Goal: Task Accomplishment & Management: Use online tool/utility

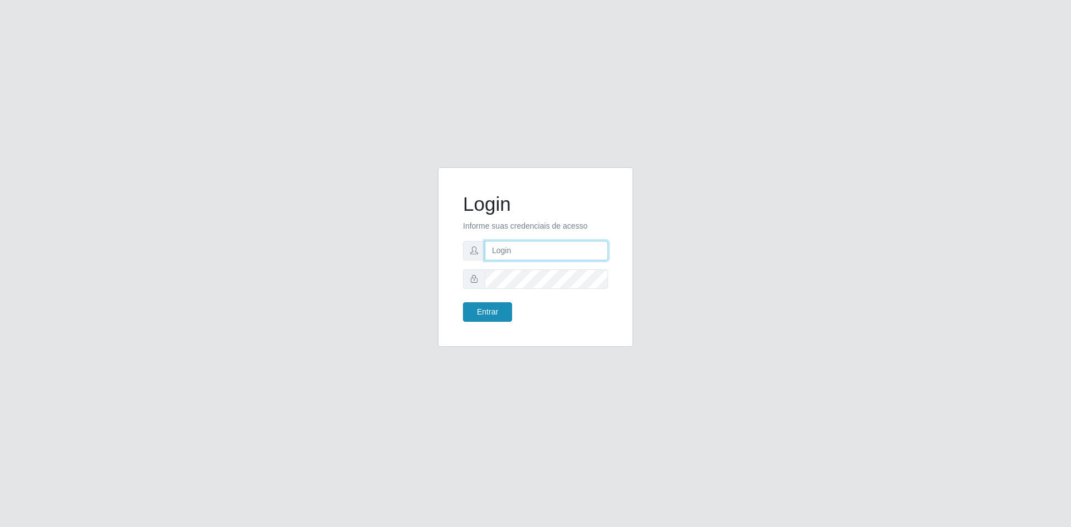
type input "[EMAIL_ADDRESS][DOMAIN_NAME]"
click at [489, 310] on button "Entrar" at bounding box center [487, 312] width 49 height 20
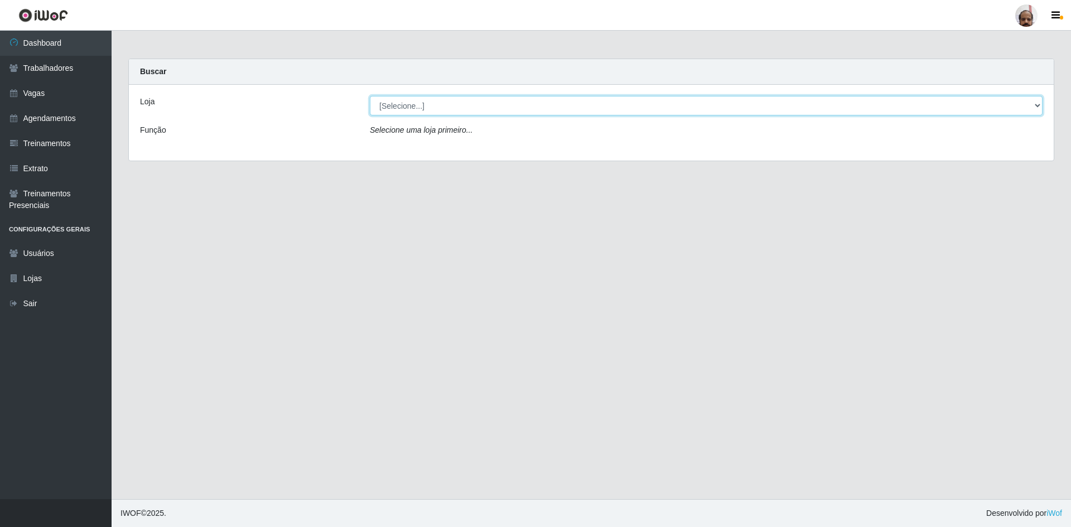
click at [625, 106] on select "[Selecione...] Mar Vermelho - Loja 05" at bounding box center [706, 106] width 673 height 20
select select "252"
click at [370, 96] on select "[Selecione...] Mar Vermelho - Loja 05" at bounding box center [706, 106] width 673 height 20
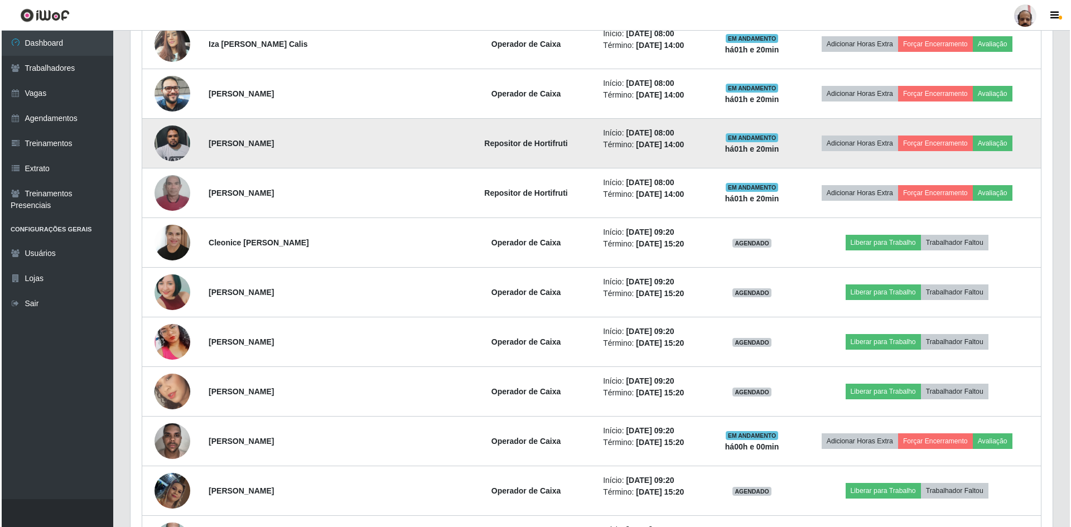
scroll to position [837, 0]
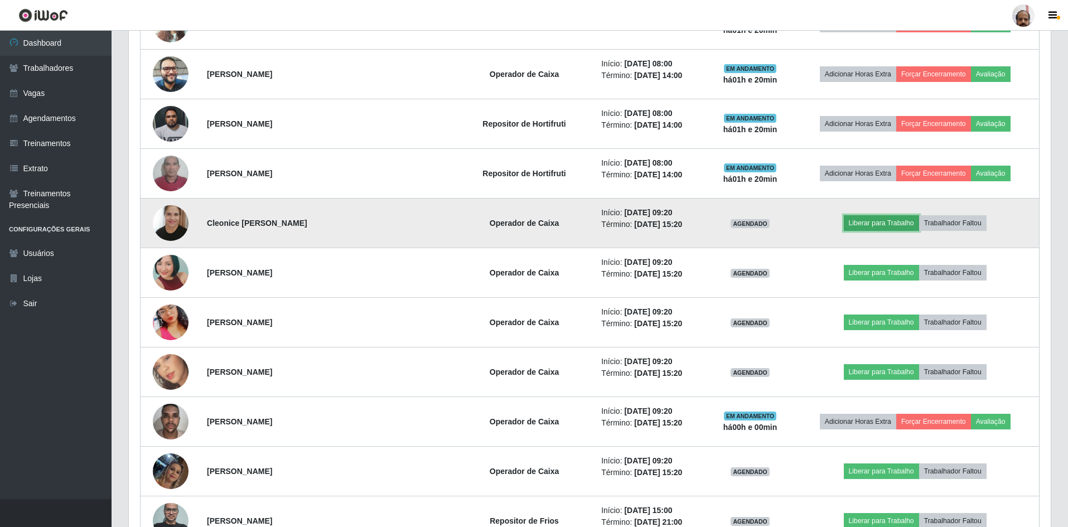
click at [879, 221] on button "Liberar para Trabalho" at bounding box center [881, 223] width 75 height 16
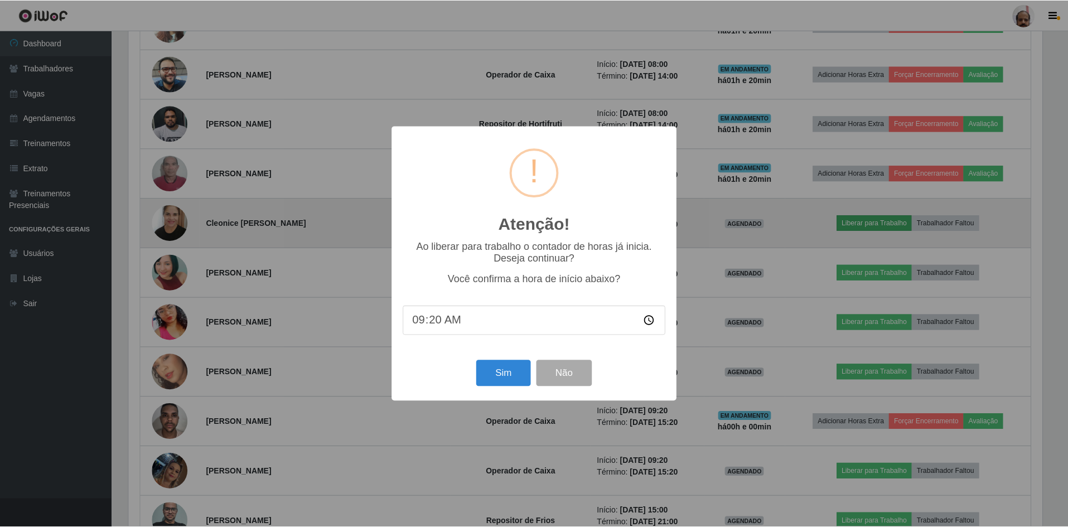
scroll to position [231, 917]
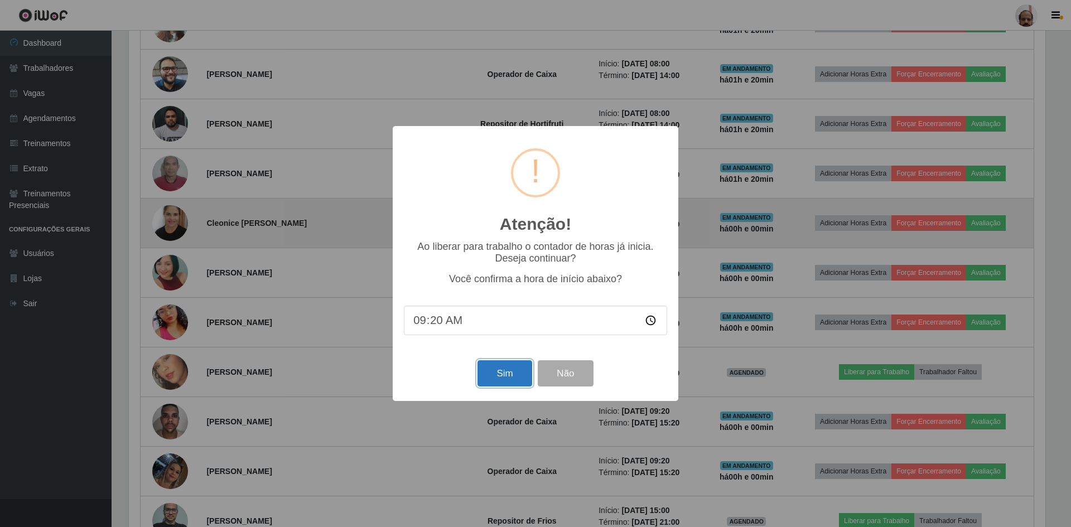
click at [504, 373] on button "Sim" at bounding box center [505, 373] width 54 height 26
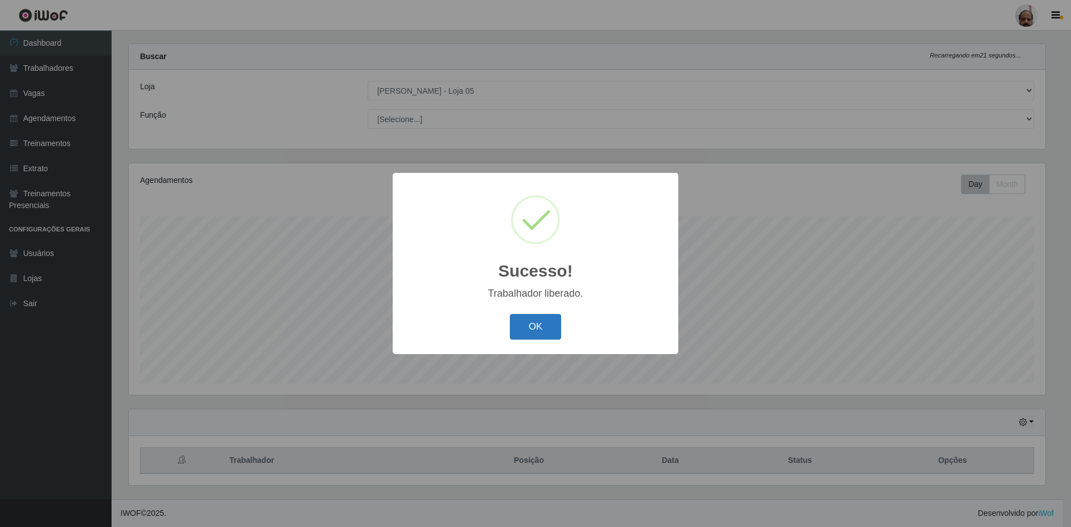
click at [533, 318] on button "OK" at bounding box center [536, 327] width 52 height 26
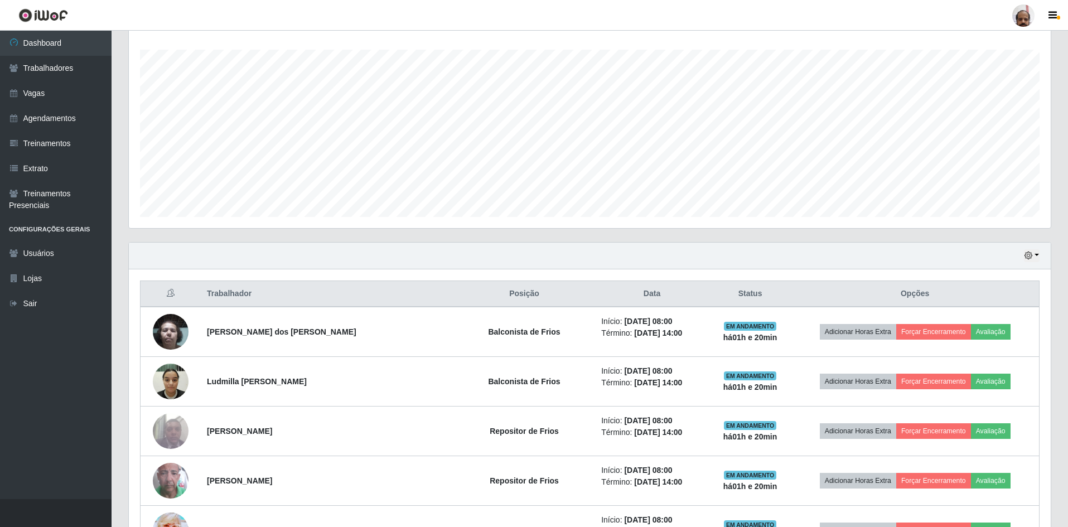
scroll to position [182, 0]
